Goal: Check status: Check status

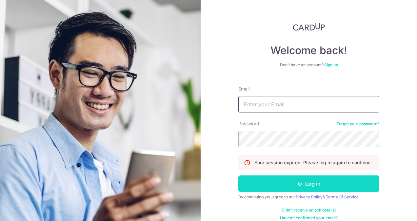
type input "[PERSON_NAME][EMAIL_ADDRESS][PERSON_NAME][DOMAIN_NAME]"
click at [298, 180] on button "Log in" at bounding box center [308, 183] width 141 height 16
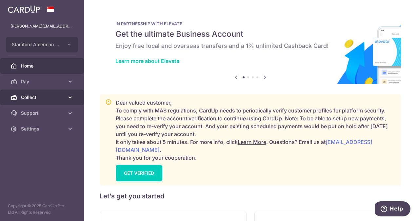
click at [43, 94] on span "Collect" at bounding box center [42, 97] width 43 height 7
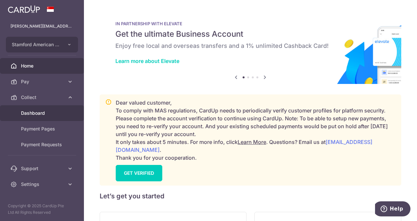
click at [36, 112] on span "Dashboard" at bounding box center [42, 113] width 43 height 7
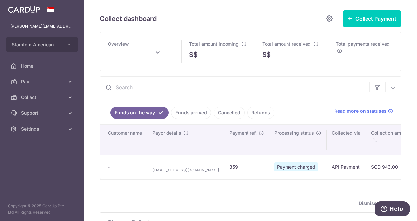
click at [193, 115] on link "Funds arrived" at bounding box center [191, 112] width 40 height 12
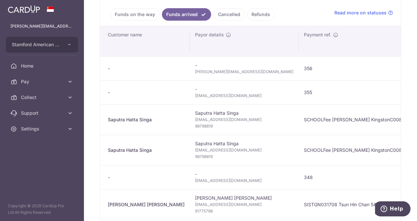
scroll to position [66, 0]
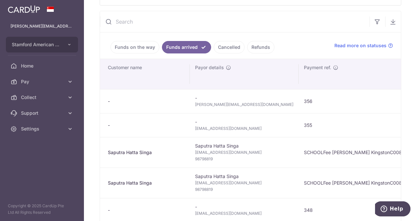
click at [195, 105] on span "[PERSON_NAME][EMAIL_ADDRESS][DOMAIN_NAME]" at bounding box center [244, 104] width 98 height 7
copy tr "[PERSON_NAME][EMAIL_ADDRESS][DOMAIN_NAME]"
type input "[DATE]"
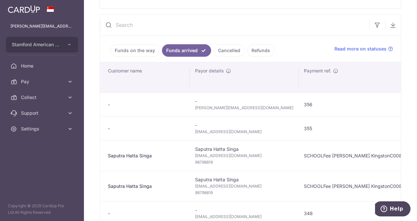
click at [195, 130] on span "[EMAIL_ADDRESS][DOMAIN_NAME]" at bounding box center [244, 131] width 98 height 7
copy tr "[EMAIL_ADDRESS][DOMAIN_NAME]"
